Goal: Task Accomplishment & Management: Manage account settings

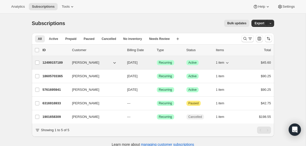
click at [98, 64] on button "[PERSON_NAME]" at bounding box center [94, 62] width 51 height 8
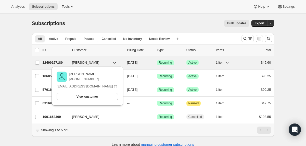
click at [81, 64] on span "[PERSON_NAME]" at bounding box center [85, 62] width 27 height 5
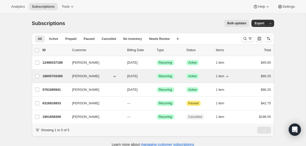
click at [87, 77] on span "[PERSON_NAME]" at bounding box center [85, 76] width 27 height 5
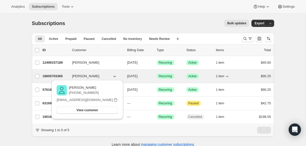
click at [244, 74] on div "18605703365 [PERSON_NAME] [DATE] Success Recurring Success Active 1 item $90.25" at bounding box center [157, 76] width 229 height 7
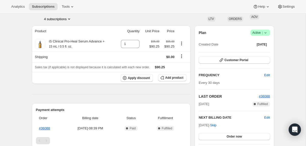
scroll to position [37, 0]
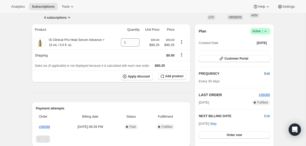
click at [269, 72] on span "Edit" at bounding box center [268, 73] width 6 height 5
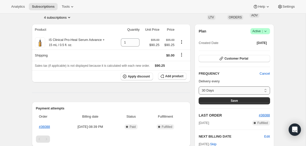
click at [244, 92] on select "30 Days 60 Days Custom..." at bounding box center [234, 90] width 71 height 8
select select "custom"
click at [199, 86] on select "30 Days 60 Days Custom..." at bounding box center [234, 90] width 71 height 8
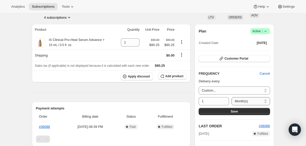
click at [240, 102] on select "Day(s) Week(s) Month(s) Year(s)" at bounding box center [251, 101] width 38 height 8
select select "DAY"
click at [232, 97] on select "Day(s) Week(s) Month(s) Year(s)" at bounding box center [251, 101] width 38 height 8
click at [217, 100] on input "1" at bounding box center [210, 101] width 23 height 8
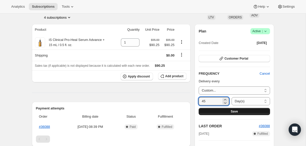
type input "45"
click at [238, 111] on span "Save" at bounding box center [234, 111] width 7 height 4
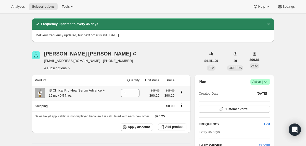
scroll to position [0, 0]
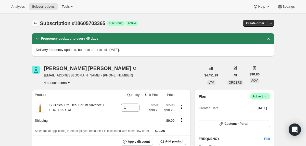
click at [35, 25] on icon "Subscriptions" at bounding box center [35, 23] width 5 height 5
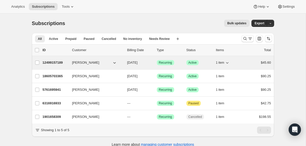
click at [94, 62] on span "[PERSON_NAME]" at bounding box center [85, 62] width 27 height 5
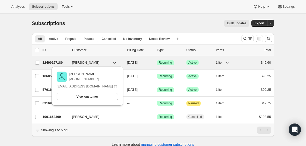
click at [99, 59] on div "12499157189 [PERSON_NAME] [DATE] Success Recurring Success Active 1 item $45.60" at bounding box center [157, 62] width 229 height 7
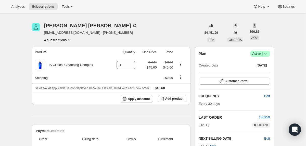
scroll to position [17, 0]
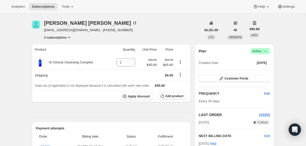
click at [266, 93] on span "Edit" at bounding box center [268, 93] width 6 height 5
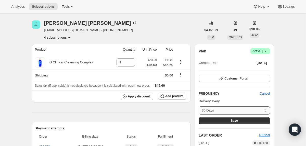
click at [246, 108] on select "30 Days 60 Days Custom..." at bounding box center [234, 110] width 71 height 8
select select "custom"
click at [199, 106] on select "30 Days 60 Days Custom..." at bounding box center [234, 110] width 71 height 8
select select "MONTH"
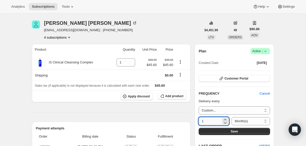
click at [216, 120] on input "1" at bounding box center [210, 121] width 23 height 8
type input "45"
click at [250, 117] on select "Day(s) Week(s) Month(s) Year(s)" at bounding box center [251, 121] width 38 height 8
select select "DAY"
click at [232, 117] on select "Day(s) Week(s) Month(s) Year(s)" at bounding box center [251, 121] width 38 height 8
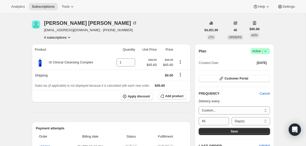
click at [251, 130] on button "Save" at bounding box center [234, 131] width 71 height 7
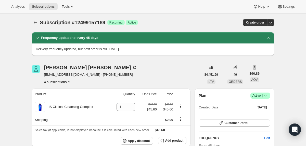
scroll to position [0, 0]
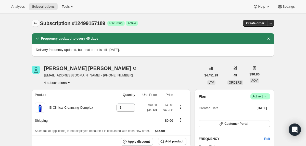
click at [37, 23] on icon "Subscriptions" at bounding box center [35, 23] width 5 height 5
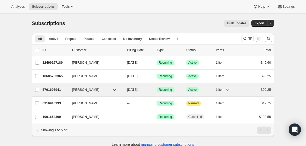
click at [70, 90] on div "5761695941 [PERSON_NAME] [DATE] Success Recurring Success Active 1 item $90.25" at bounding box center [157, 89] width 229 height 7
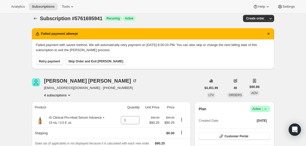
scroll to position [21, 0]
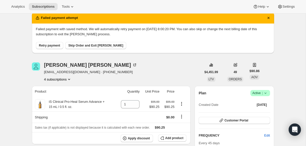
click at [267, 94] on icon at bounding box center [265, 92] width 5 height 5
click at [259, 104] on span "Pause subscription" at bounding box center [259, 103] width 28 height 4
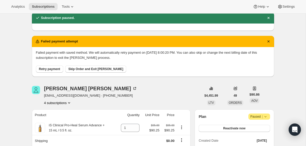
scroll to position [0, 0]
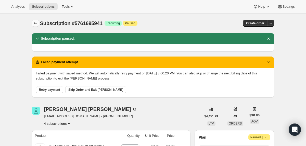
click at [34, 25] on icon "Subscriptions" at bounding box center [35, 23] width 5 height 5
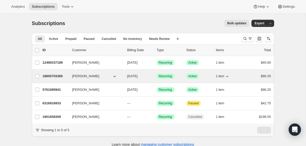
click at [88, 75] on span "[PERSON_NAME]" at bounding box center [85, 76] width 27 height 5
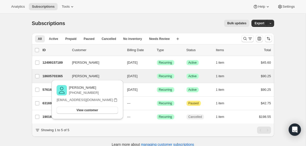
click at [67, 71] on div "[PERSON_NAME] 18605703365 [PERSON_NAME] [DATE] Success Recurring Success Active…" at bounding box center [153, 75] width 243 height 13
click at [100, 73] on div "18605703365 [PERSON_NAME] [DATE] Success Recurring Success Active 1 item $90.25" at bounding box center [157, 76] width 229 height 7
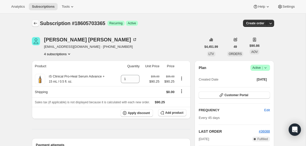
click at [36, 25] on icon "Subscriptions" at bounding box center [35, 23] width 5 height 5
